Goal: Find specific page/section

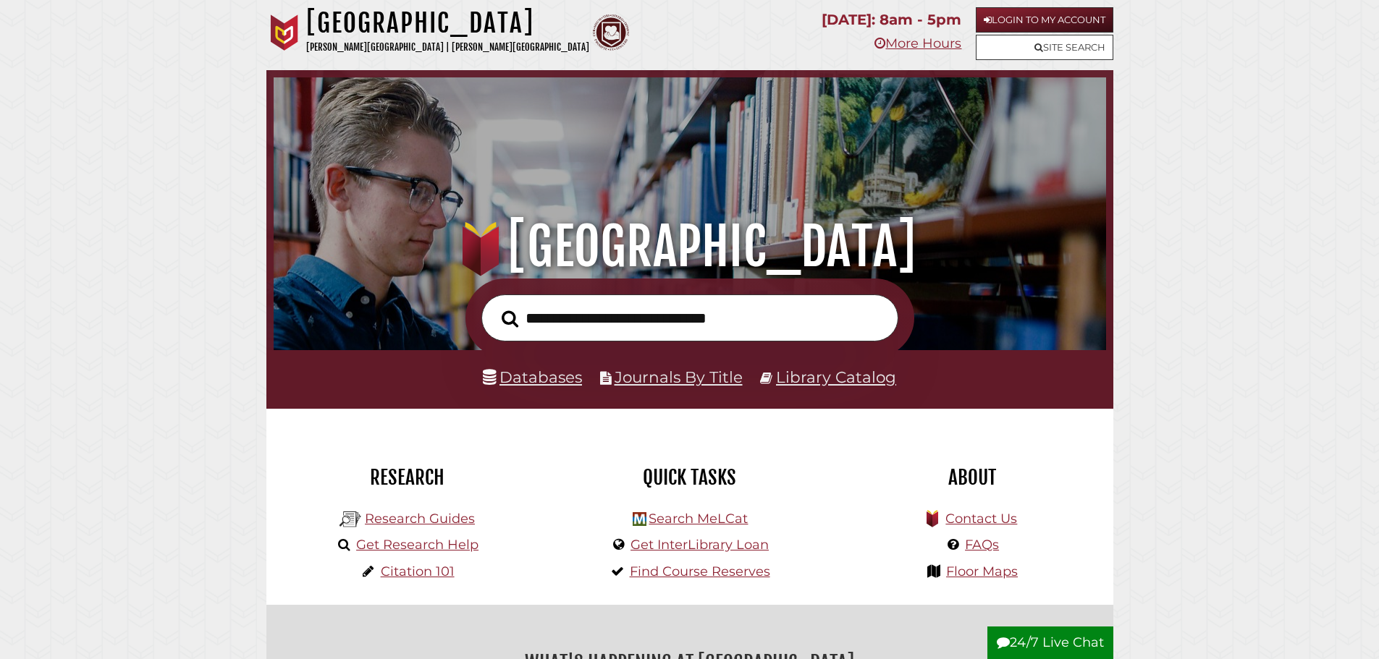
scroll to position [275, 825]
click at [712, 327] on input "text" at bounding box center [689, 318] width 417 height 47
type input "*"
type input "**********"
click at [494, 306] on button "Search" at bounding box center [509, 319] width 31 height 26
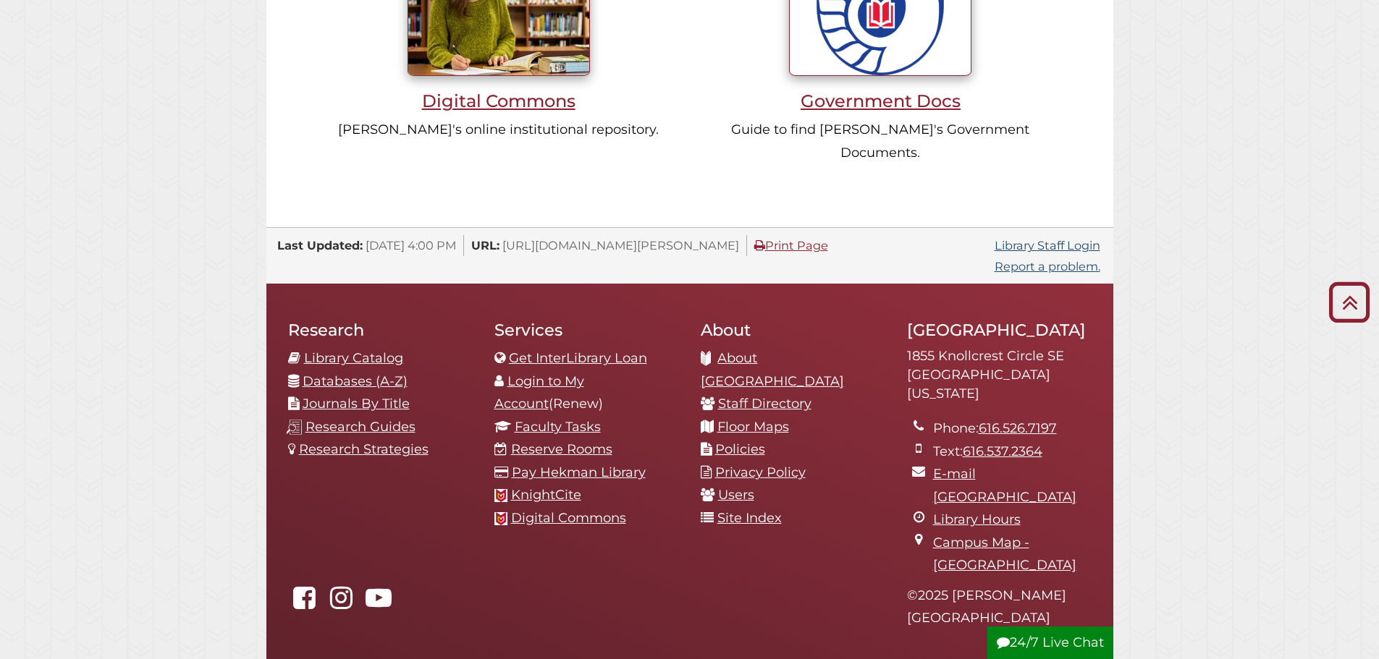
scroll to position [1447, 0]
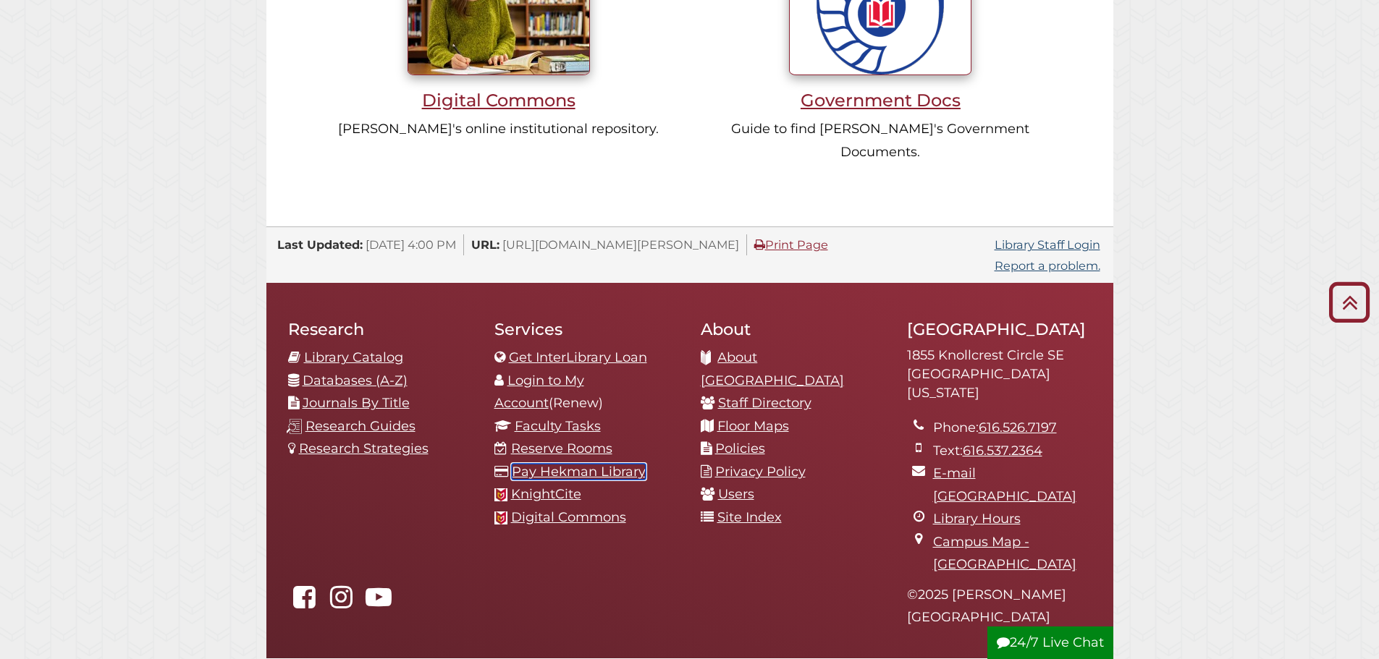
click at [592, 464] on link "Pay Hekman Library" at bounding box center [579, 472] width 134 height 16
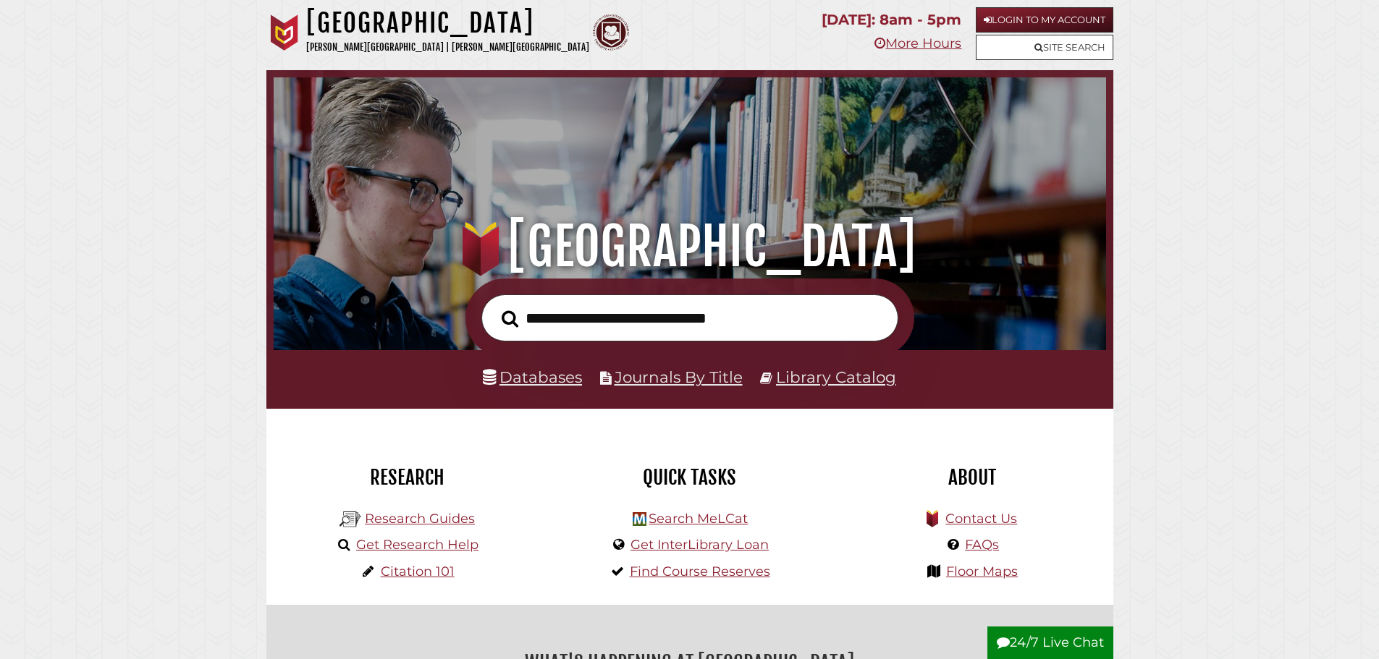
scroll to position [275, 825]
click at [567, 332] on input "text" at bounding box center [689, 318] width 417 height 47
type input "*********"
click at [494, 306] on button "Search" at bounding box center [509, 319] width 31 height 26
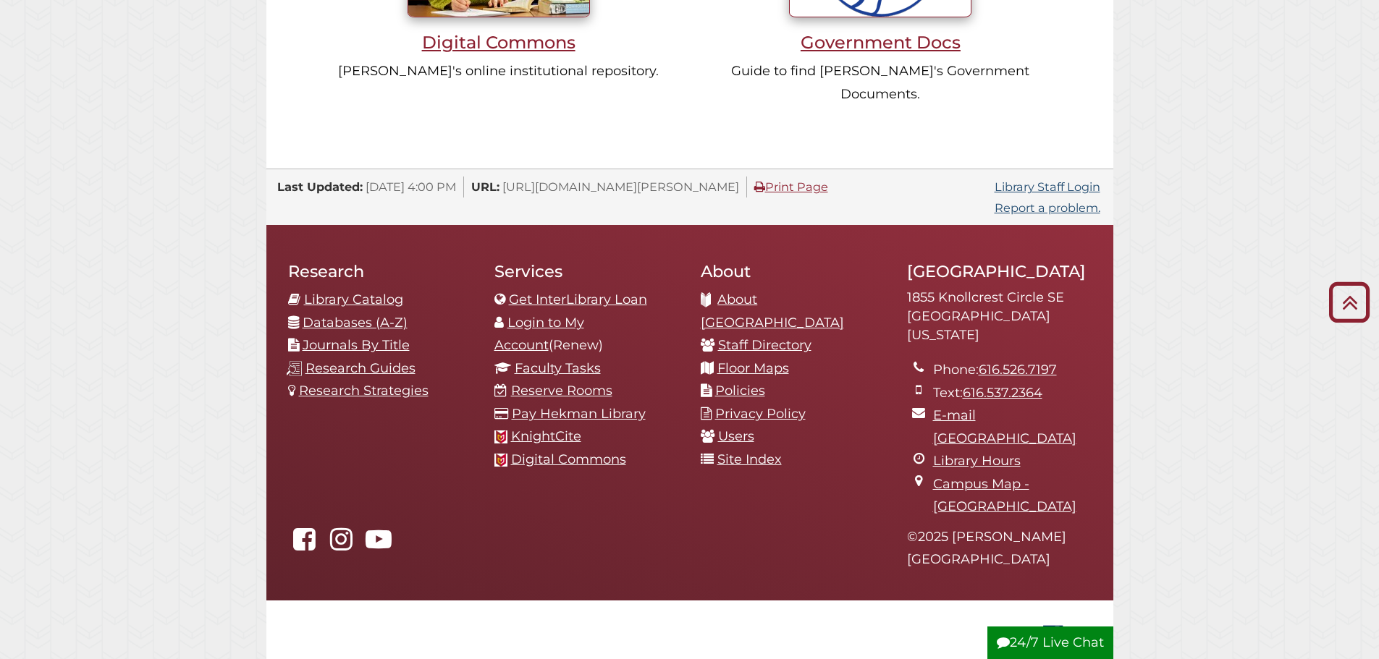
scroll to position [1514, 0]
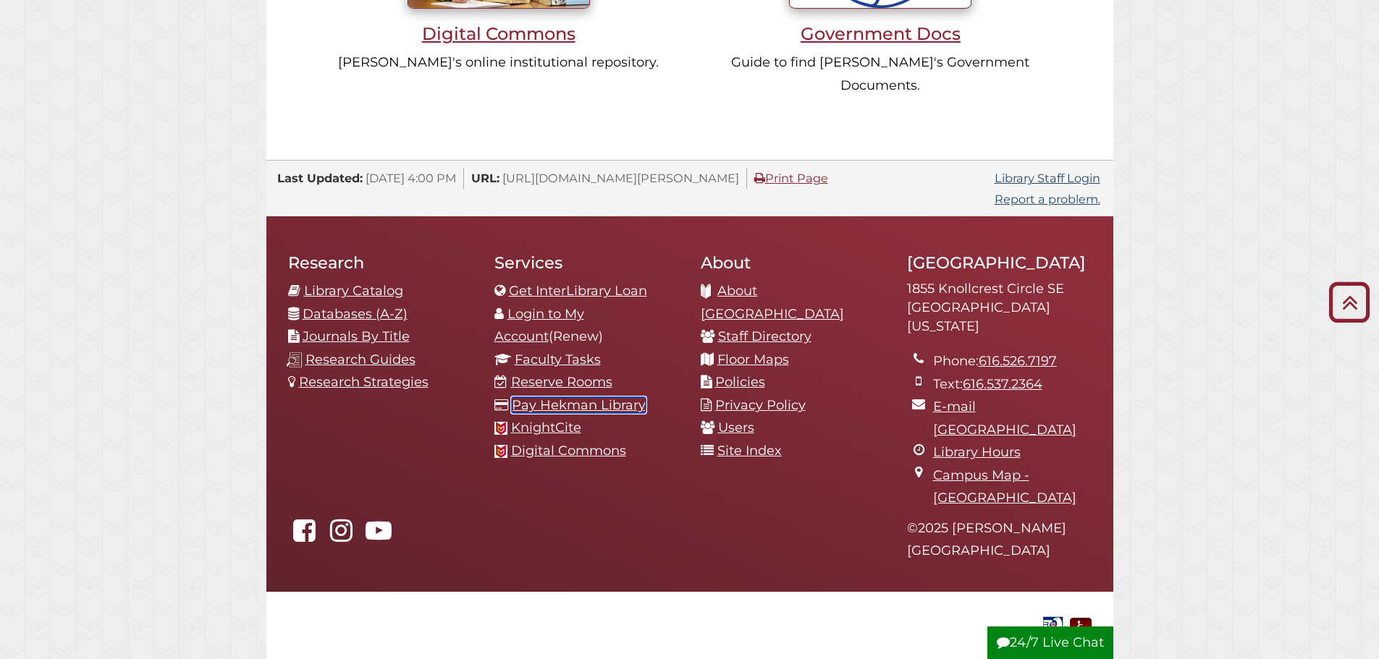
click at [564, 397] on link "Pay Hekman Library" at bounding box center [579, 405] width 134 height 16
